Goal: Obtain resource: Download file/media

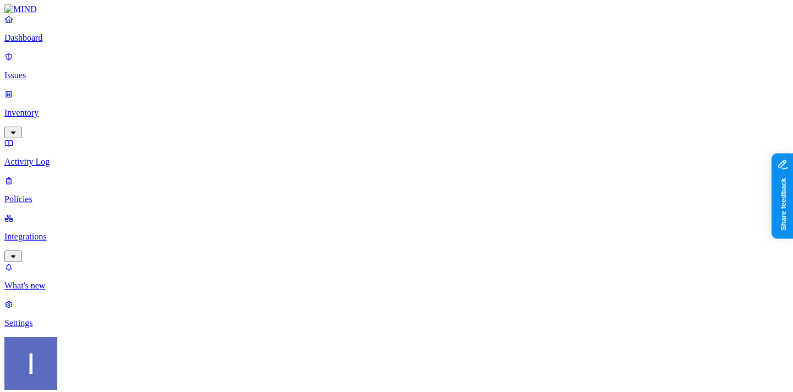
scroll to position [28, 0]
click at [43, 232] on p "Integrations" at bounding box center [396, 237] width 784 height 10
click at [68, 108] on p "Inventory" at bounding box center [396, 113] width 784 height 10
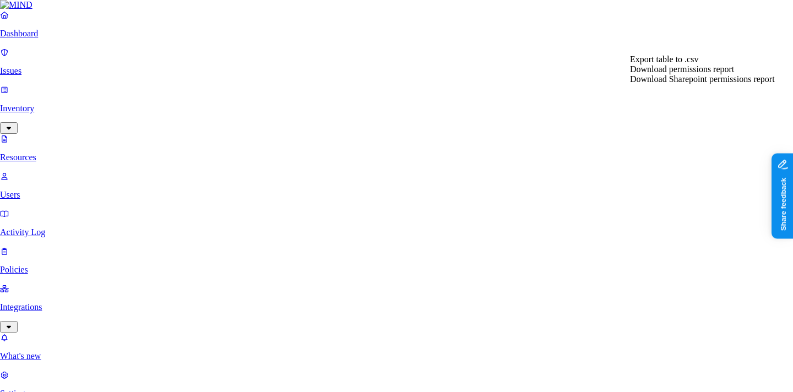
click at [680, 74] on span "Download permissions report" at bounding box center [682, 68] width 104 height 9
